Goal: Information Seeking & Learning: Compare options

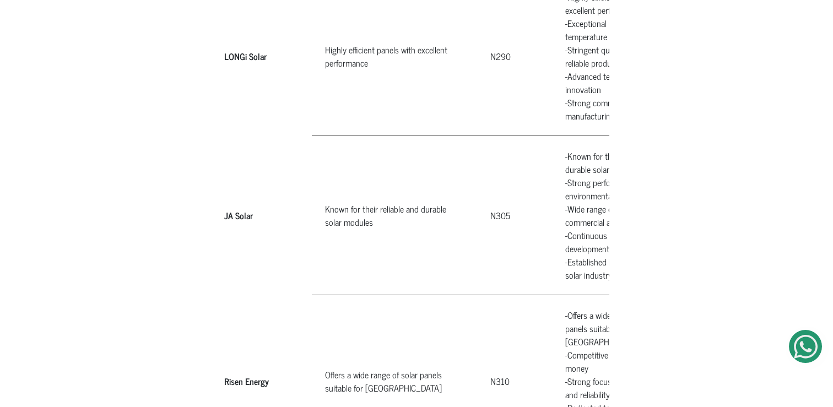
scroll to position [1277, 0]
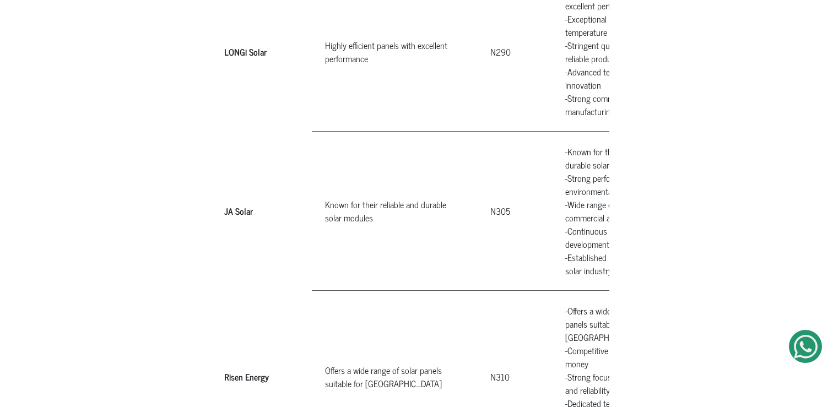
click at [236, 188] on th "JA Solar" at bounding box center [268, 210] width 88 height 159
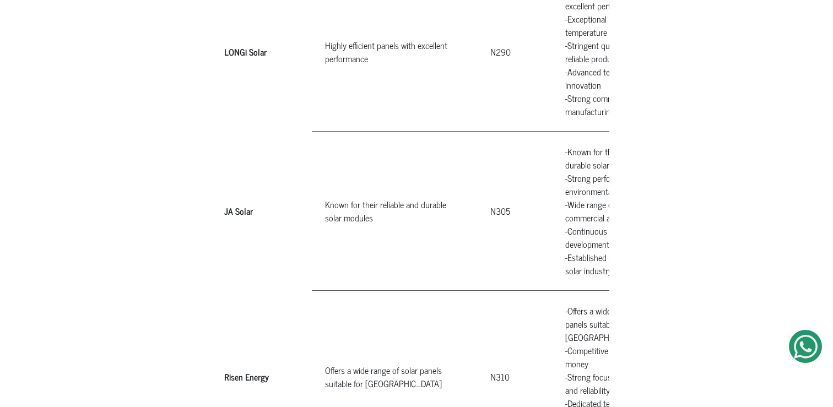
click at [236, 188] on th "JA Solar" at bounding box center [268, 210] width 88 height 159
copy tr "JA Solar"
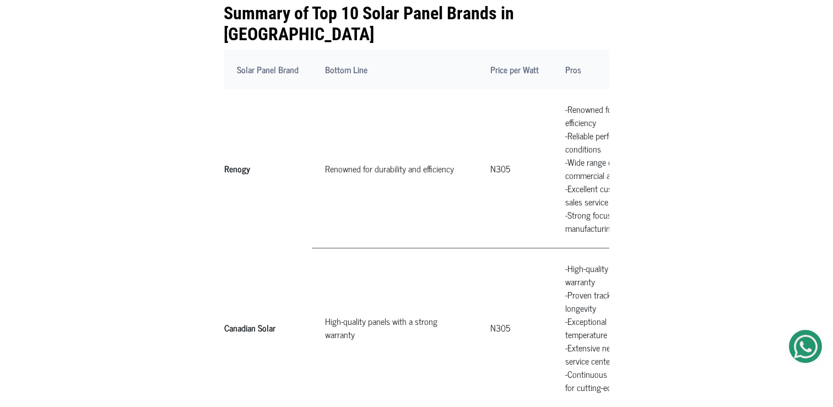
scroll to position [519, 0]
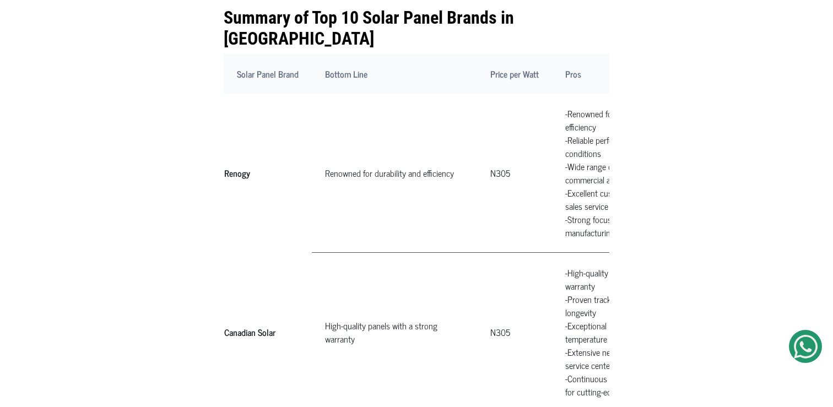
click at [239, 150] on th "Renogy" at bounding box center [268, 173] width 88 height 159
copy tr "Renogy"
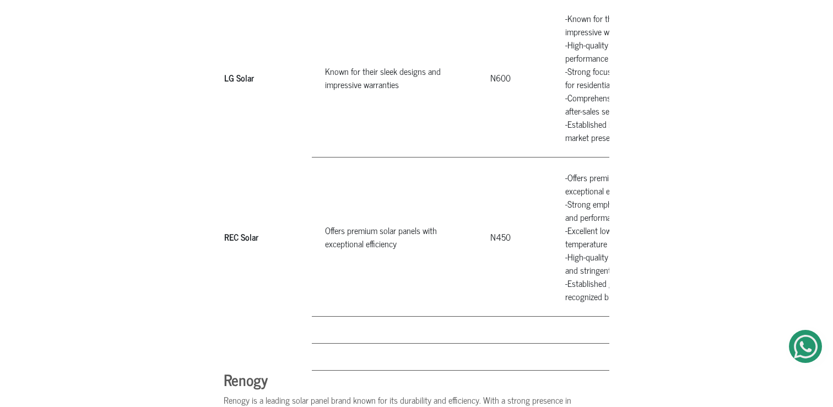
scroll to position [1895, 0]
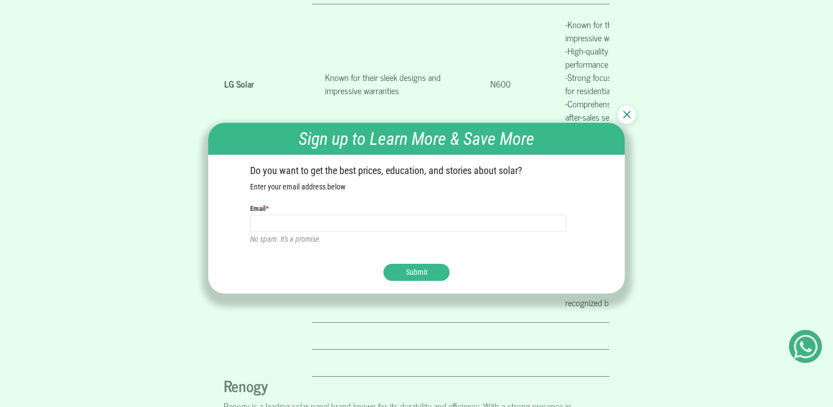
click at [625, 117] on img at bounding box center [627, 115] width 8 height 8
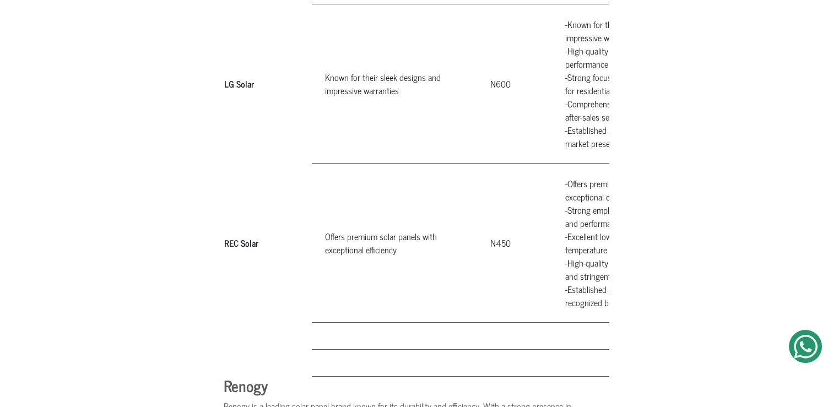
click at [244, 62] on th "LG Solar" at bounding box center [268, 83] width 88 height 159
copy tr "LG Solar"
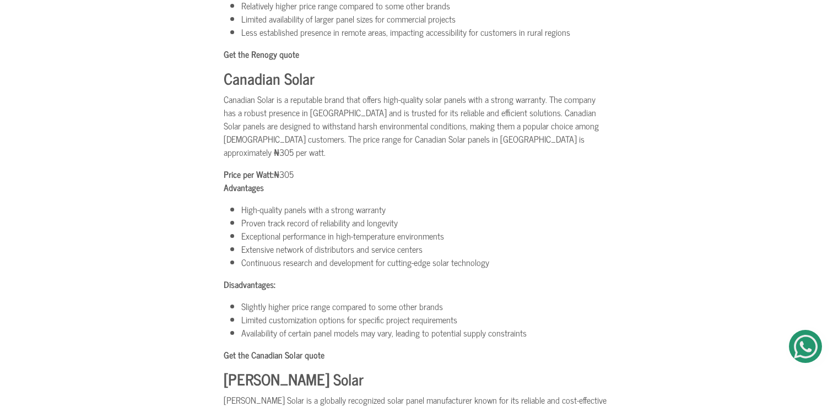
scroll to position [2507, 0]
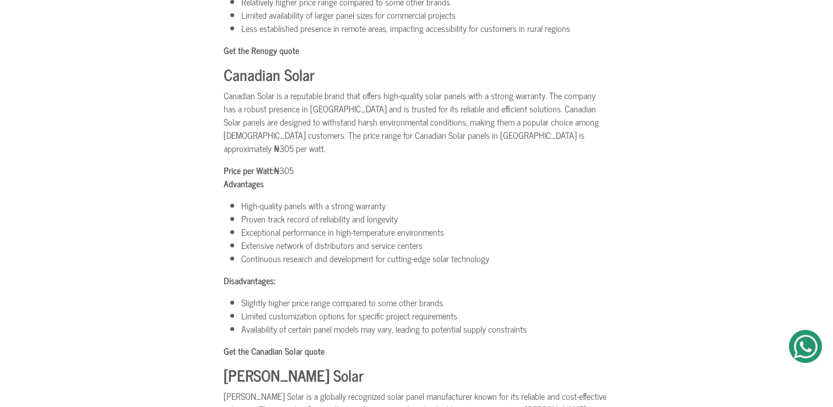
click at [250, 62] on b "Canadian Solar" at bounding box center [269, 74] width 91 height 25
copy b "Canadian Solar"
